Goal: Task Accomplishment & Management: Manage account settings

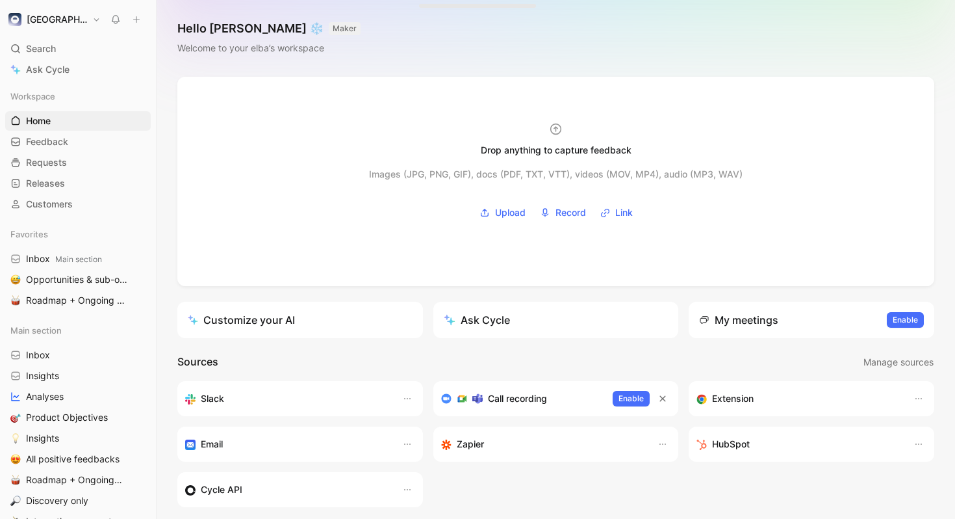
click at [58, 14] on button "[GEOGRAPHIC_DATA]" at bounding box center [54, 19] width 99 height 18
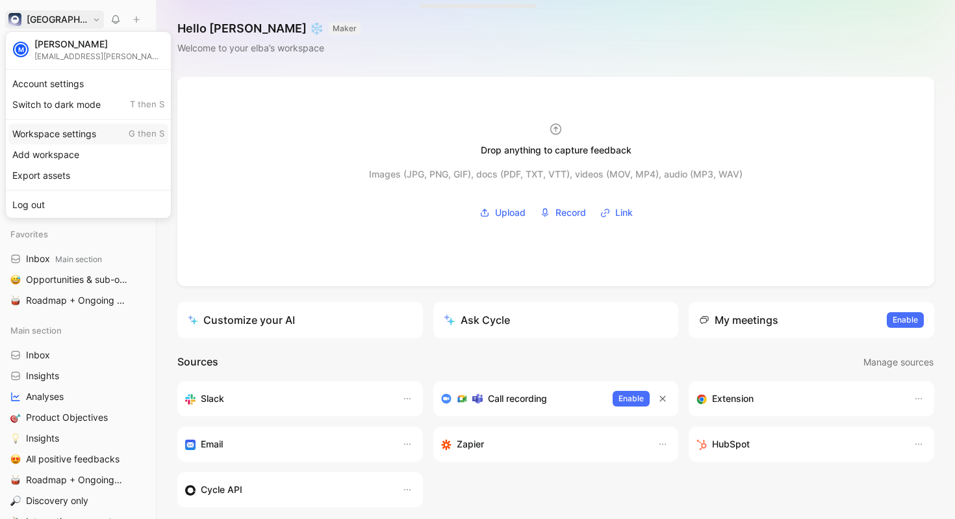
click at [68, 127] on div "Workspace settings G then S" at bounding box center [88, 133] width 160 height 21
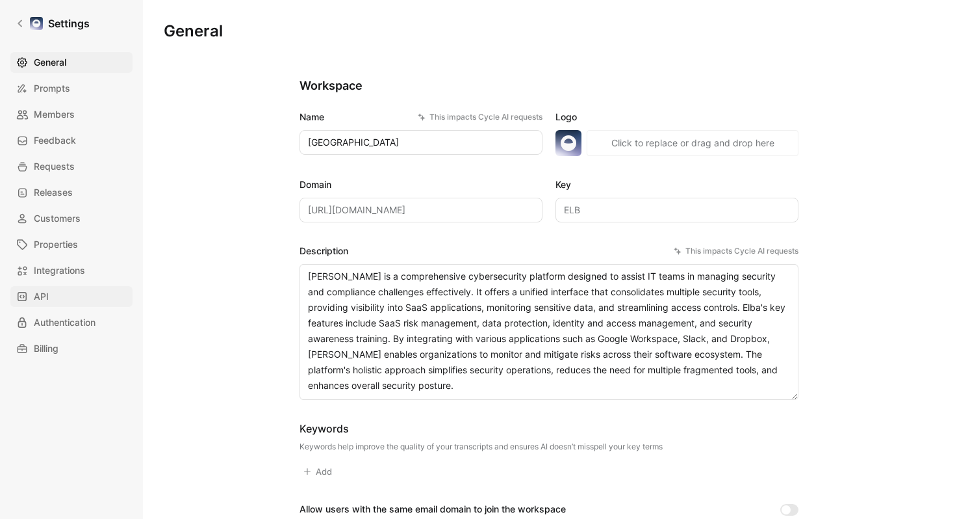
click at [75, 293] on link "API" at bounding box center [71, 296] width 122 height 21
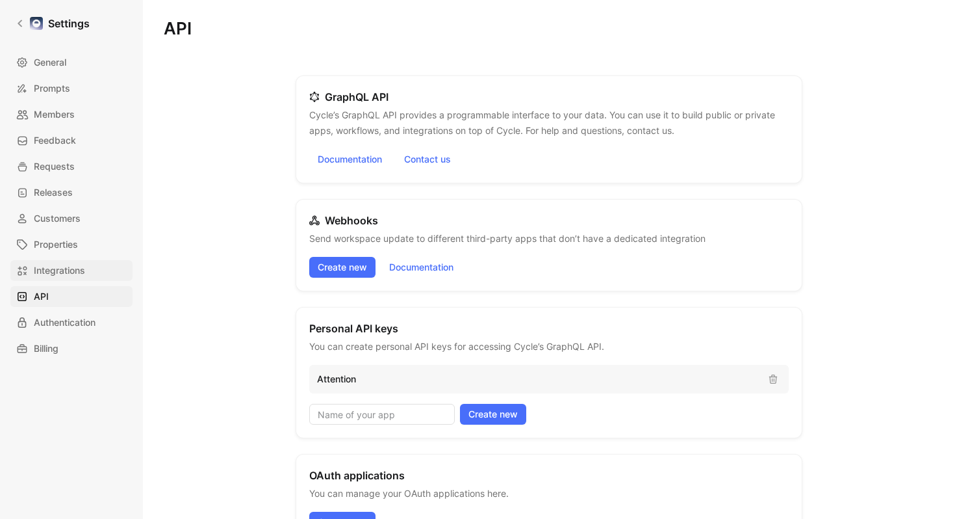
click at [73, 272] on span "Integrations" at bounding box center [59, 271] width 51 height 16
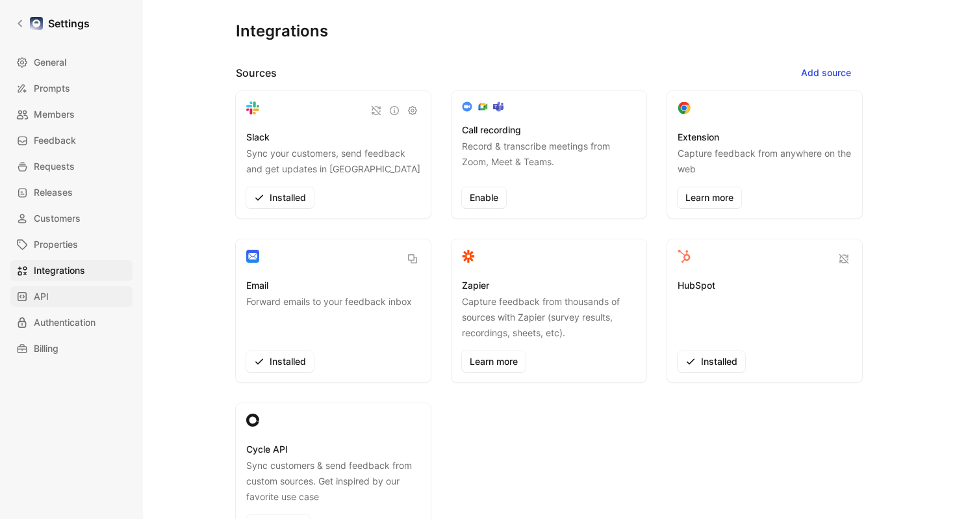
click at [80, 293] on link "API" at bounding box center [71, 296] width 122 height 21
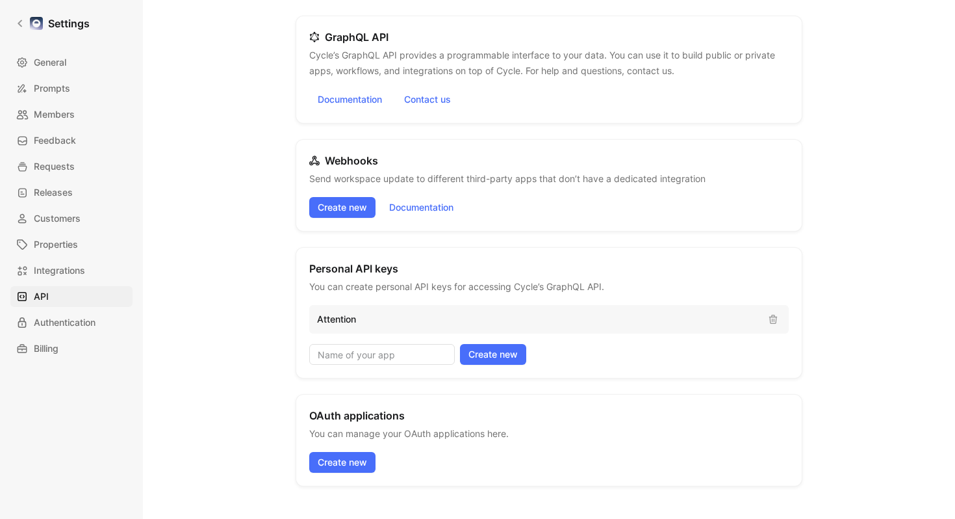
scroll to position [62, 0]
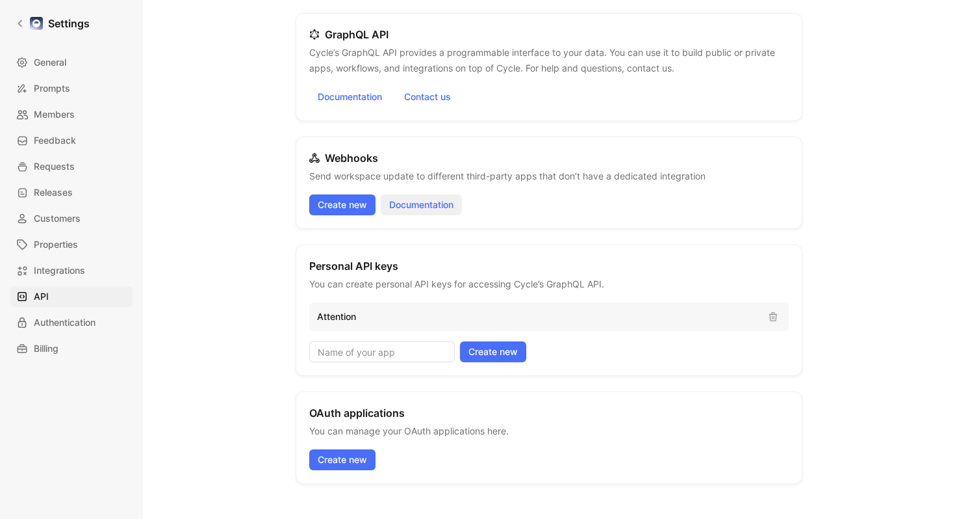
click at [413, 203] on link "Documentation" at bounding box center [421, 204] width 81 height 21
click at [340, 467] on button "Create new" at bounding box center [342, 459] width 66 height 21
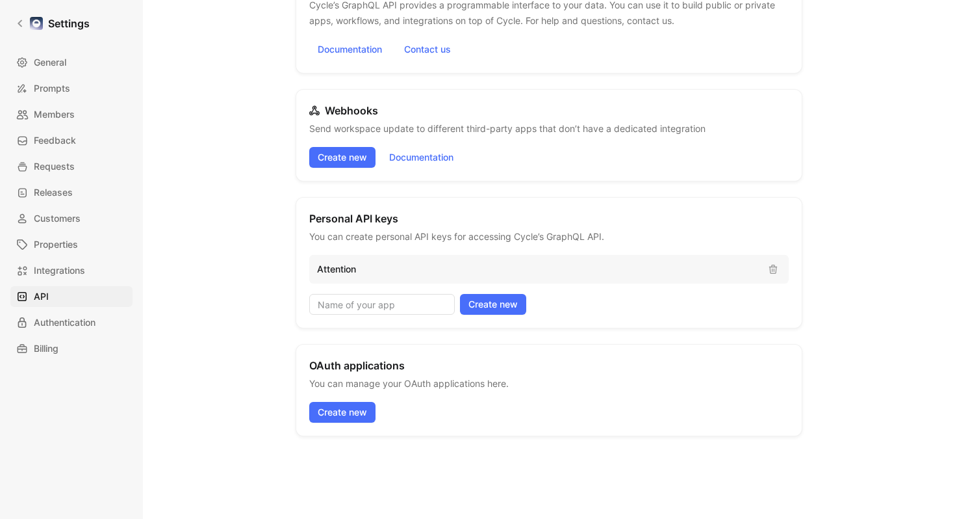
scroll to position [0, 0]
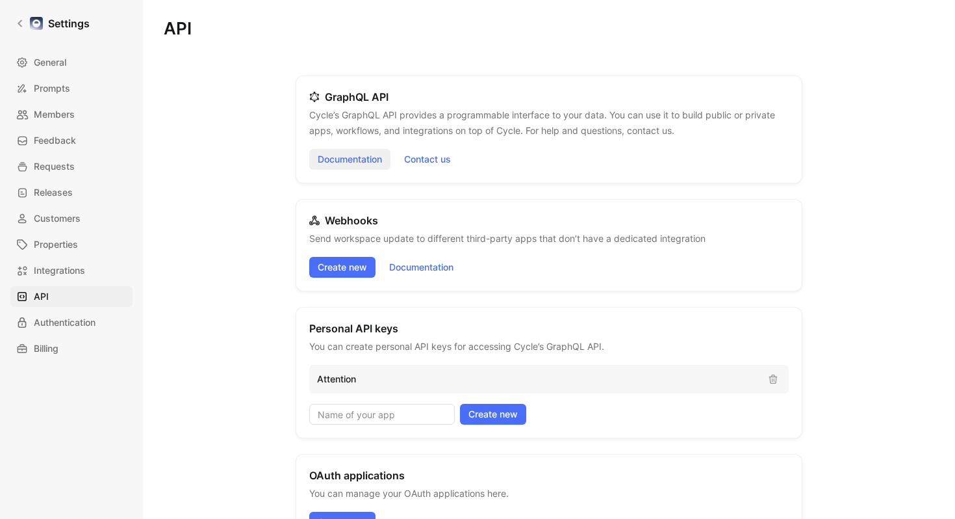
click at [372, 159] on link "Documentation" at bounding box center [349, 159] width 81 height 21
